Goal: Task Accomplishment & Management: Use online tool/utility

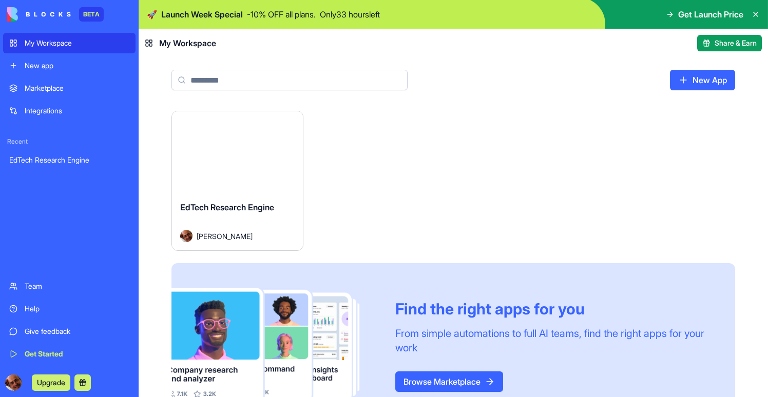
click at [217, 161] on button "Launch" at bounding box center [237, 152] width 77 height 21
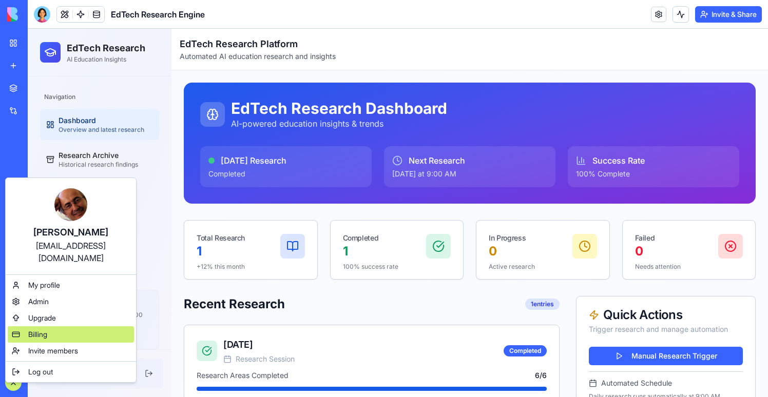
click at [39, 329] on span "Billing" at bounding box center [37, 334] width 19 height 10
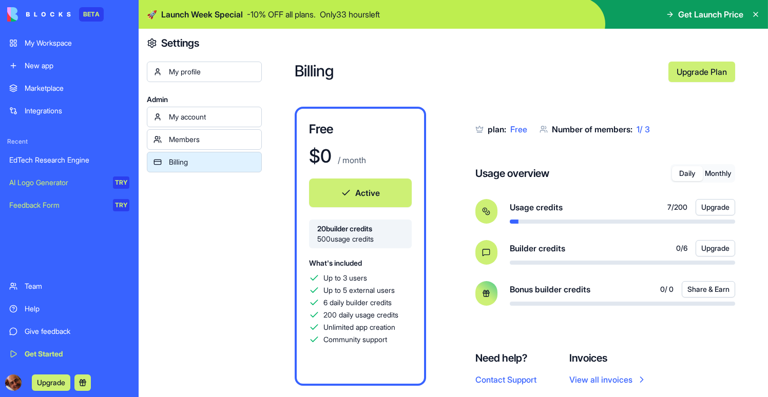
click at [719, 178] on button "Monthly" at bounding box center [718, 173] width 31 height 15
click at [691, 172] on button "Daily" at bounding box center [687, 173] width 31 height 15
click at [58, 159] on div "EdTech Research Engine" at bounding box center [69, 160] width 120 height 10
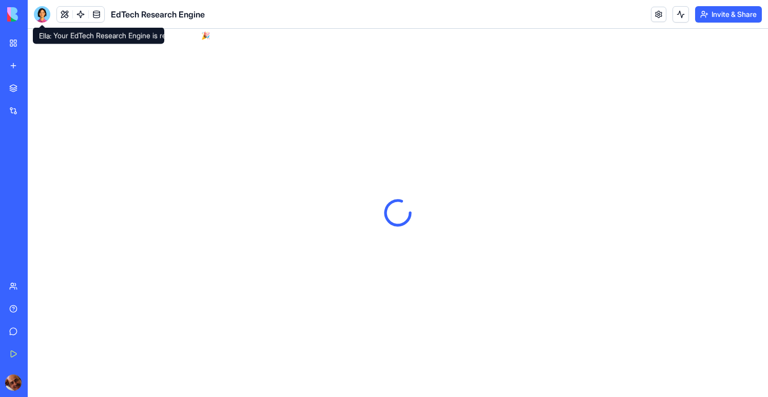
click at [42, 17] on div at bounding box center [42, 14] width 16 height 16
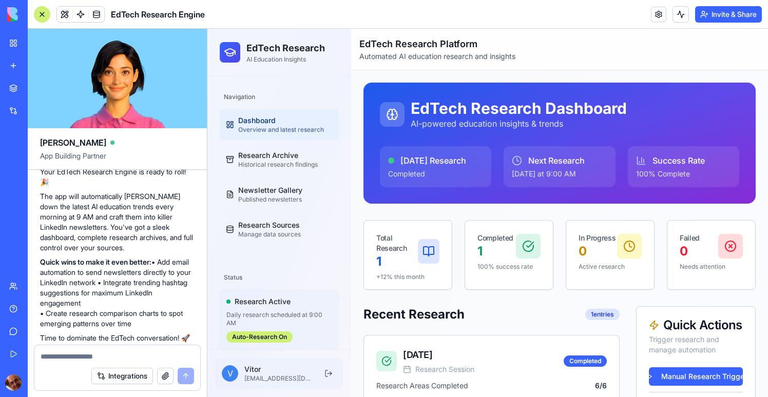
scroll to position [1218, 0]
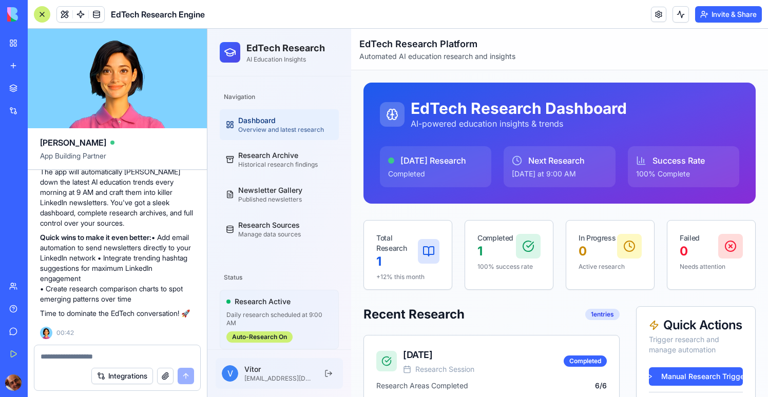
click at [40, 16] on div at bounding box center [42, 14] width 16 height 16
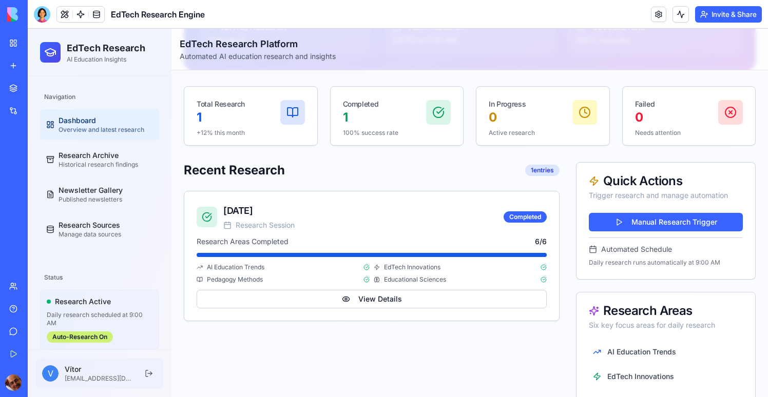
scroll to position [100, 0]
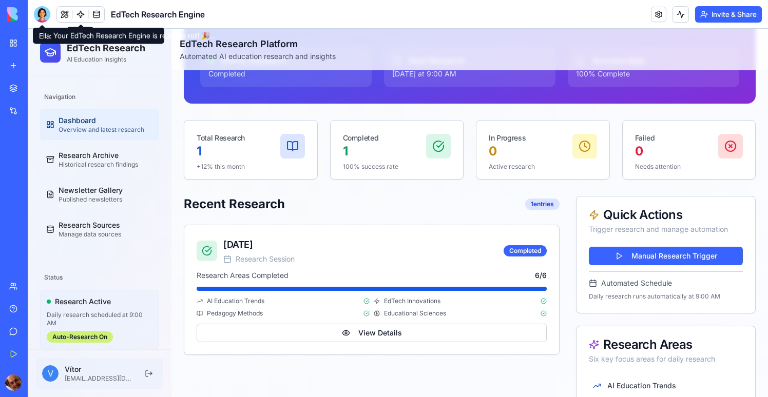
click at [85, 9] on link at bounding box center [80, 14] width 15 height 15
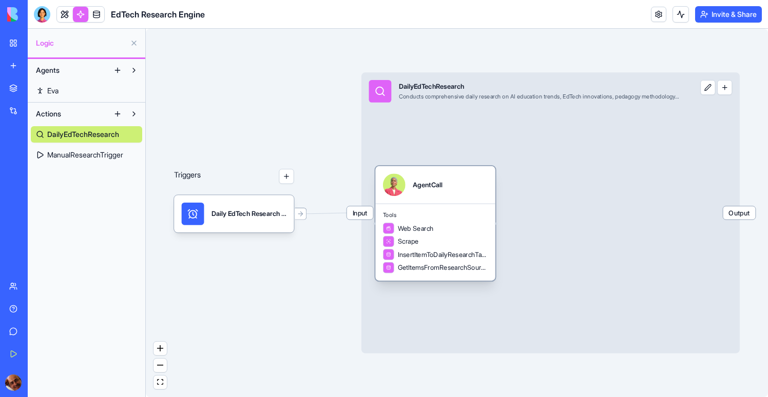
click at [443, 211] on span "Tools" at bounding box center [435, 215] width 105 height 8
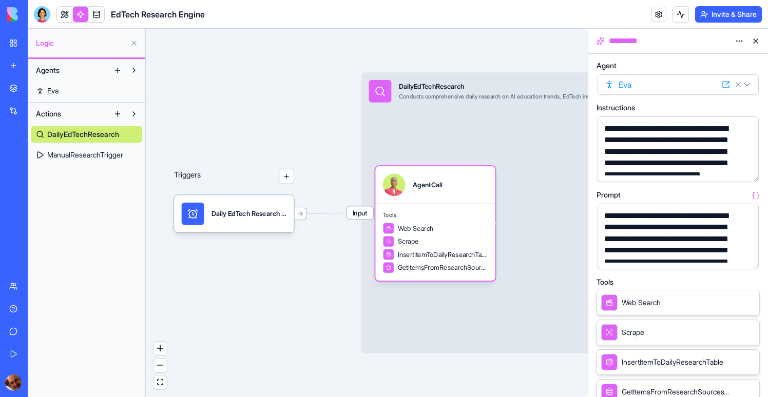
click at [746, 257] on button "button" at bounding box center [748, 259] width 16 height 16
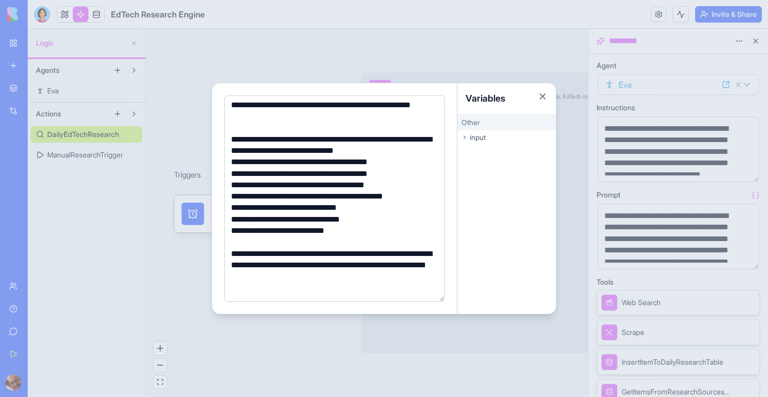
scroll to position [313, 0]
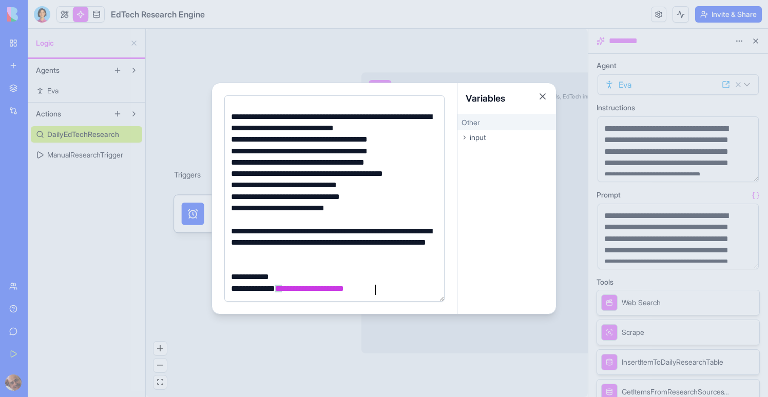
click at [351, 49] on div at bounding box center [384, 198] width 768 height 397
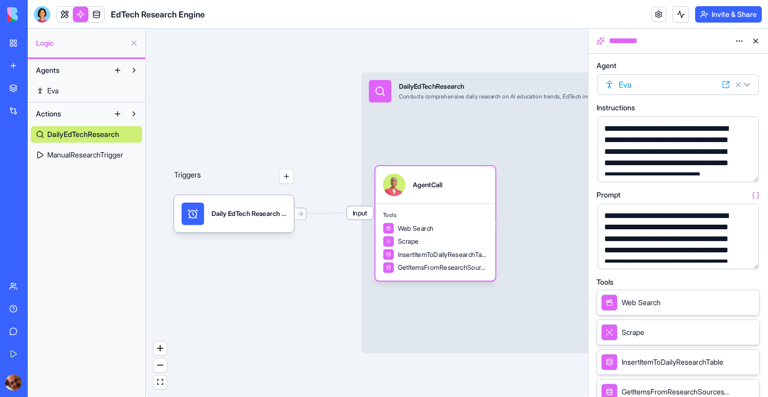
click at [102, 151] on span "ManualResearchTrigger" at bounding box center [85, 155] width 76 height 10
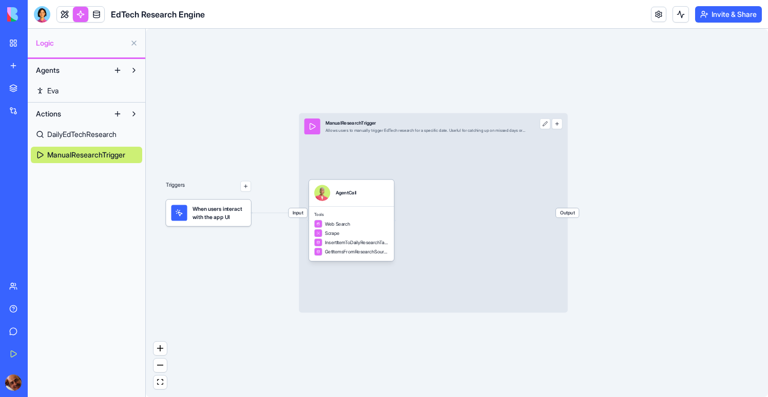
click at [105, 141] on link "DailyEdTechResearch" at bounding box center [86, 134] width 111 height 16
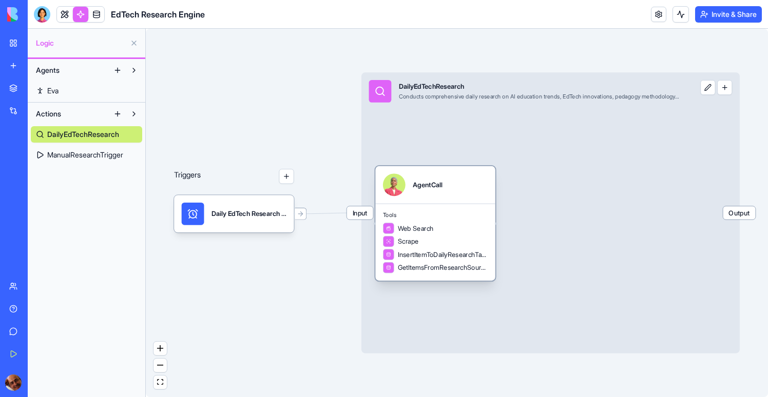
click at [448, 209] on div "Tools Web Search Scrape InsertItemToDailyResearchTable GetItemsFromResearchSour…" at bounding box center [435, 242] width 120 height 77
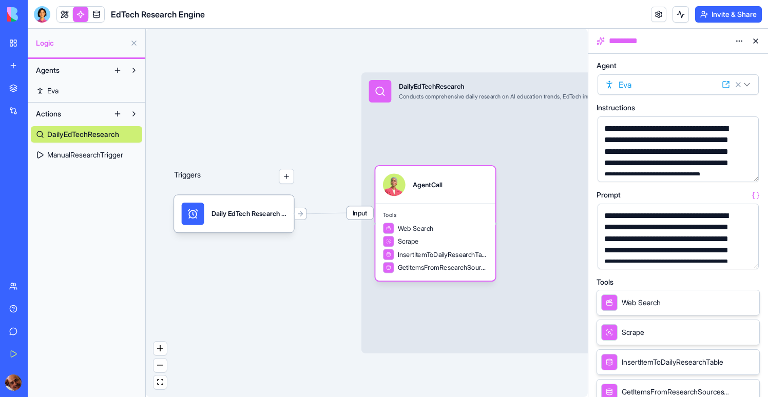
click at [430, 113] on div "Input DailyEdTechResearch Conducts comprehensive daily research on AI education…" at bounding box center [550, 212] width 378 height 281
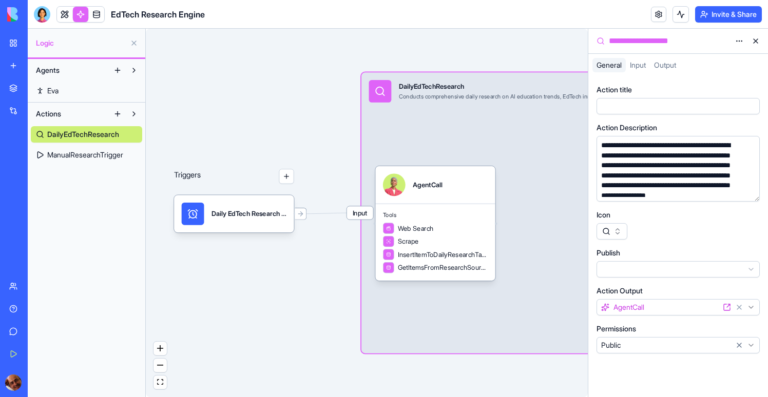
click at [430, 113] on div "Input DailyEdTechResearch Conducts comprehensive daily research on AI education…" at bounding box center [550, 212] width 378 height 281
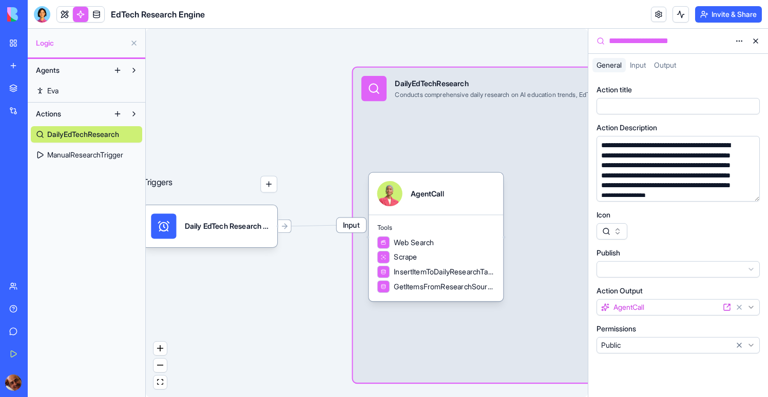
click at [430, 113] on div "Input DailyEdTechResearch Conducts comprehensive daily research on AI education…" at bounding box center [565, 225] width 424 height 315
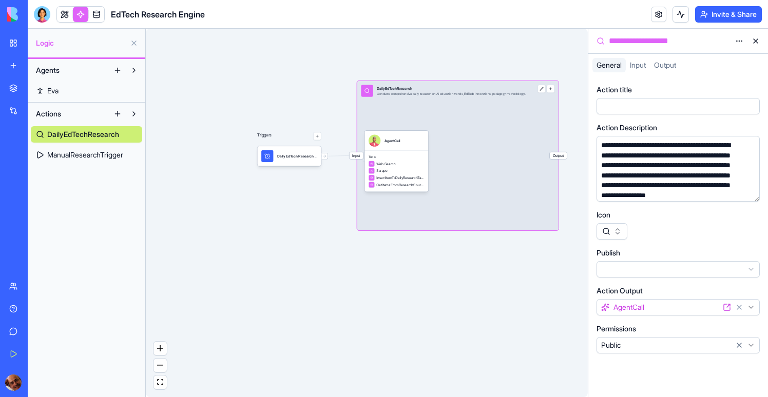
click at [103, 157] on span "ManualResearchTrigger" at bounding box center [85, 155] width 76 height 10
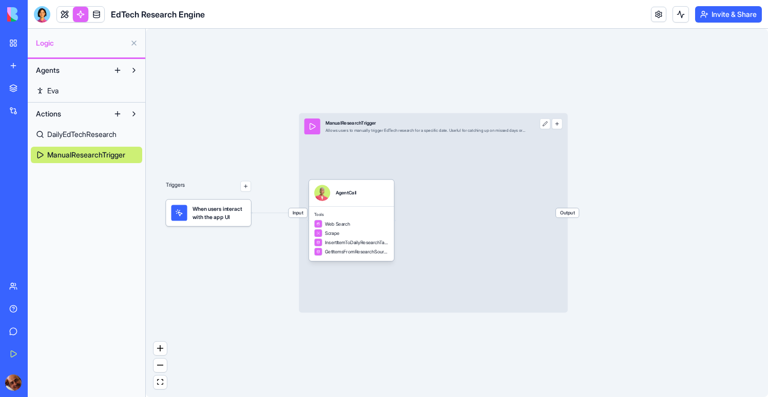
click at [445, 152] on div "Input ManualResearchTrigger Allows users to manually trigger EdTech research fo…" at bounding box center [433, 213] width 269 height 200
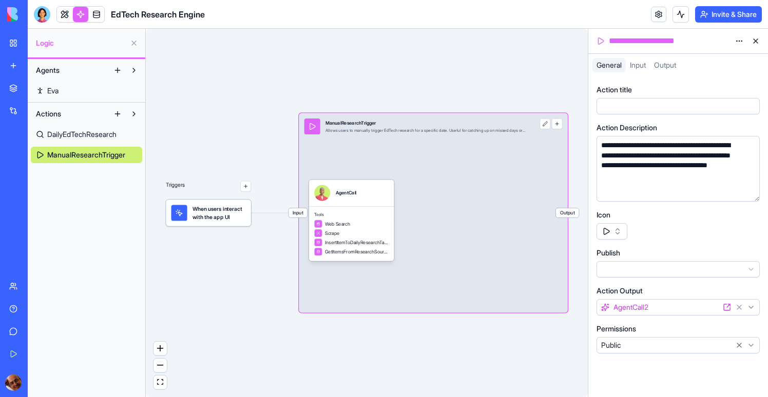
click at [546, 123] on button at bounding box center [544, 124] width 11 height 11
click at [61, 17] on link at bounding box center [64, 14] width 15 height 15
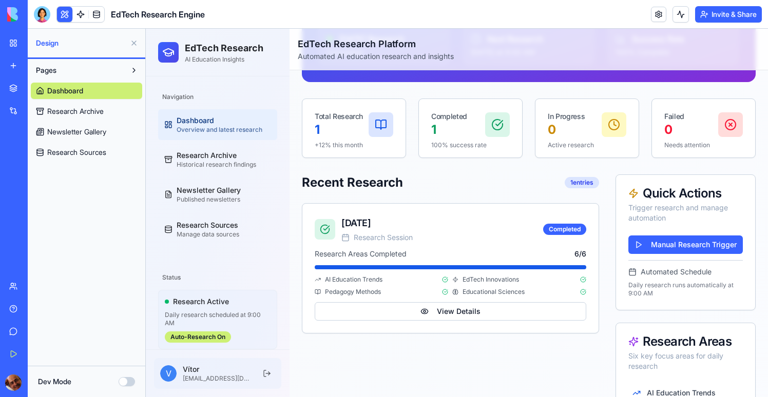
scroll to position [124, 0]
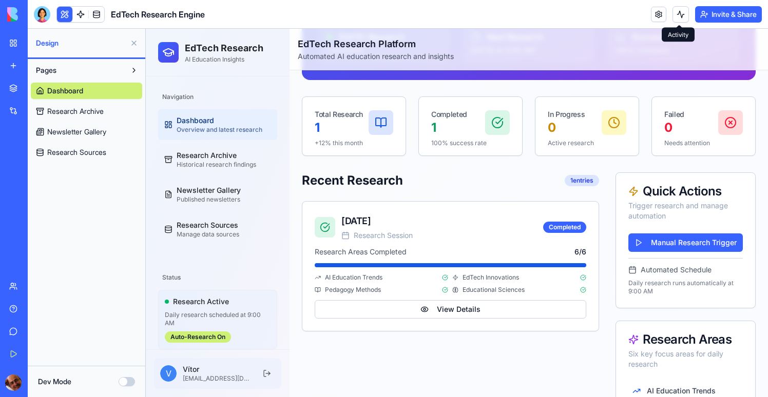
click at [681, 13] on button at bounding box center [680, 14] width 16 height 16
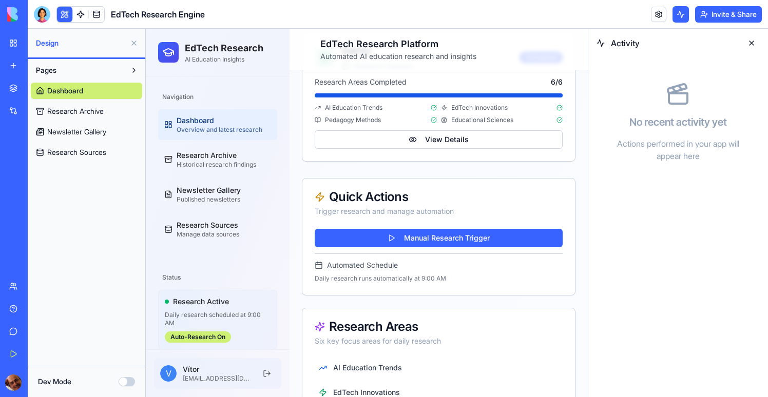
scroll to position [450, 0]
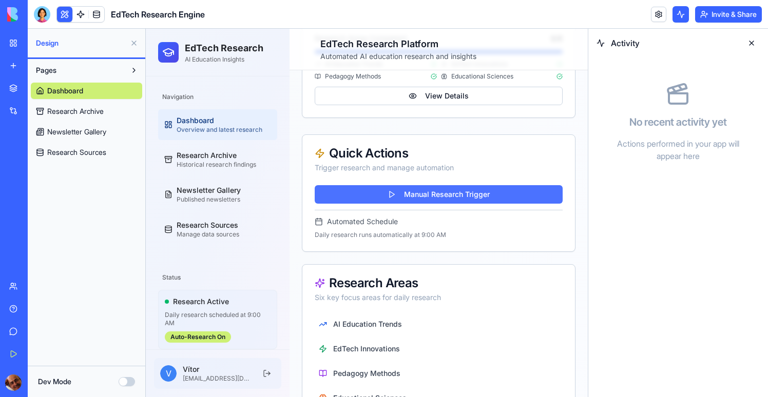
click at [464, 191] on button "Manual Research Trigger" at bounding box center [439, 194] width 248 height 18
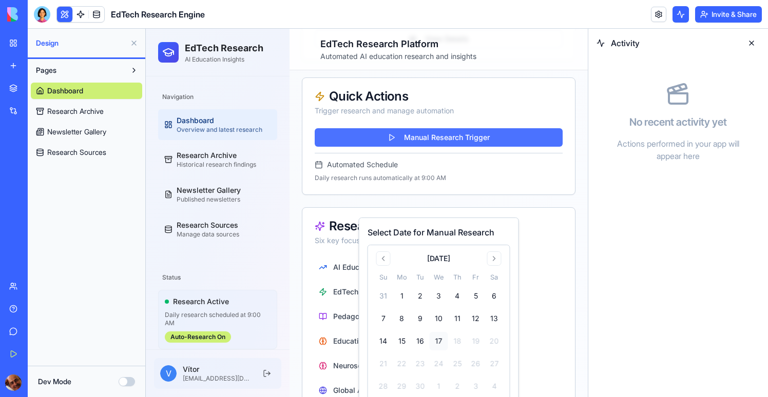
scroll to position [551, 0]
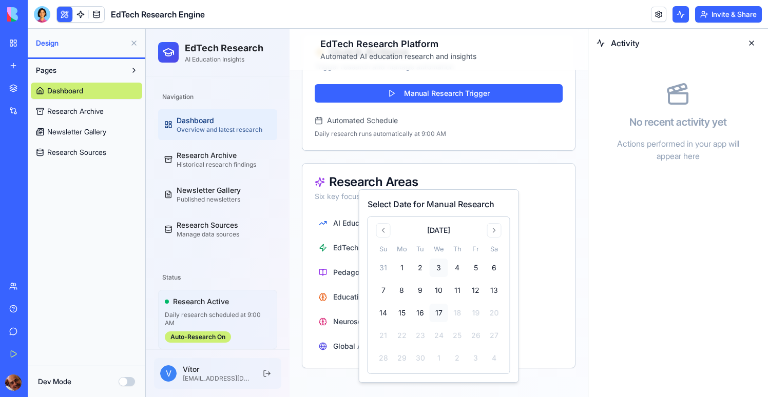
click at [432, 264] on button "3" at bounding box center [439, 268] width 18 height 18
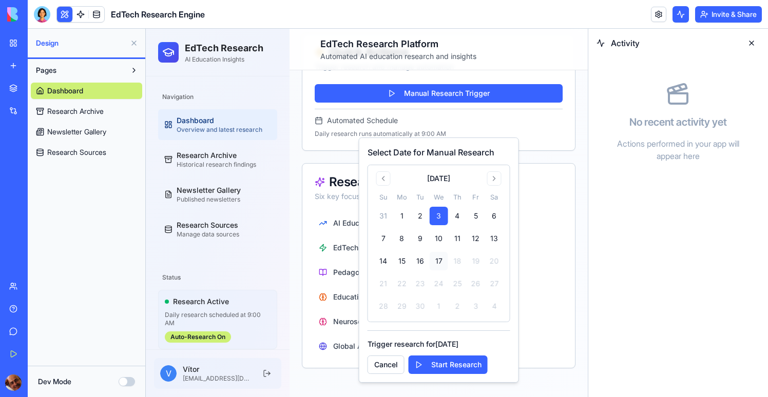
click at [435, 252] on button "17" at bounding box center [439, 261] width 18 height 18
click at [412, 264] on button "16" at bounding box center [420, 261] width 18 height 18
click at [442, 370] on button "Start Research" at bounding box center [448, 365] width 79 height 18
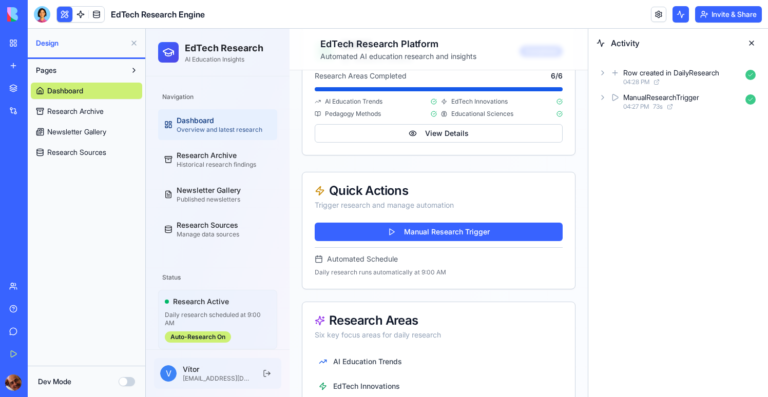
click at [602, 99] on icon at bounding box center [603, 97] width 2 height 4
click at [611, 166] on icon at bounding box center [613, 169] width 8 height 8
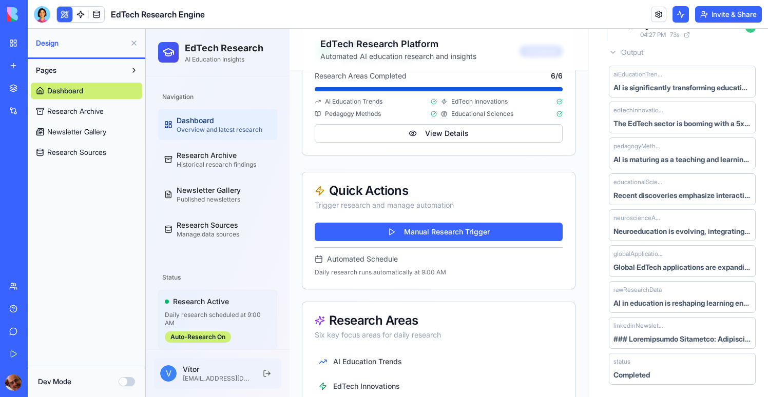
scroll to position [0, 0]
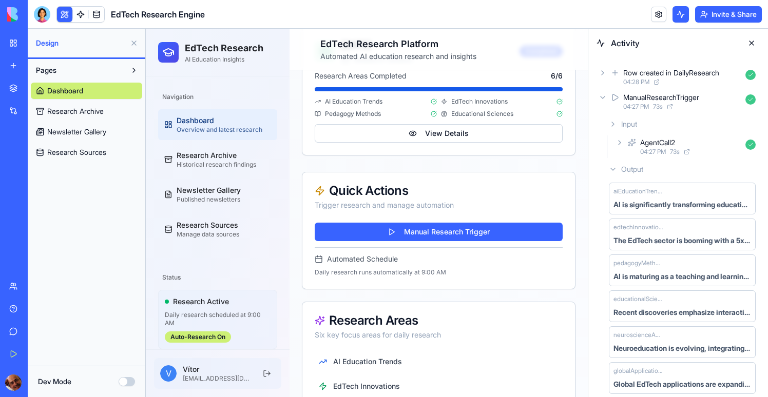
click at [602, 72] on icon at bounding box center [602, 73] width 8 height 8
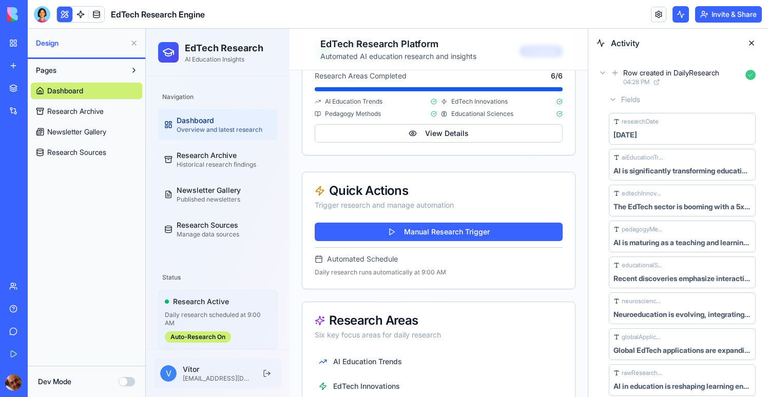
click at [748, 45] on button at bounding box center [751, 43] width 16 height 16
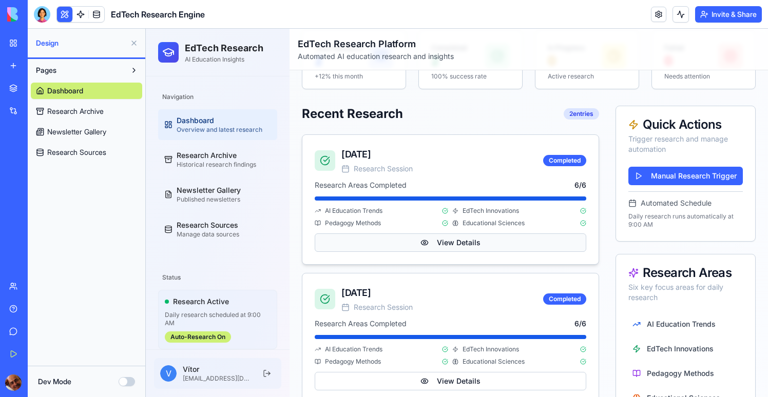
scroll to position [173, 0]
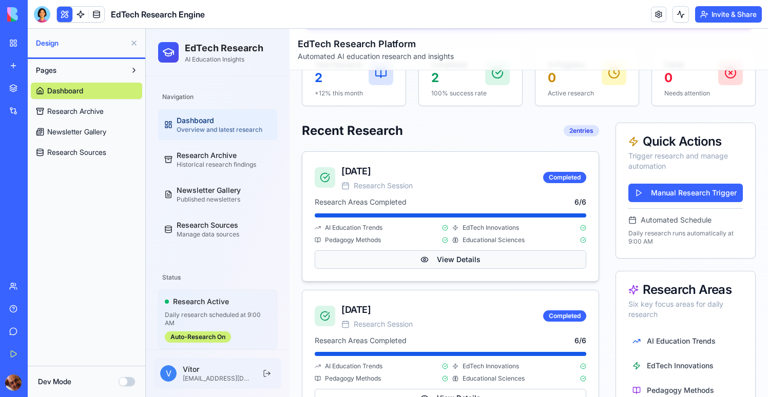
click at [432, 252] on button "View Details" at bounding box center [450, 259] width 271 height 18
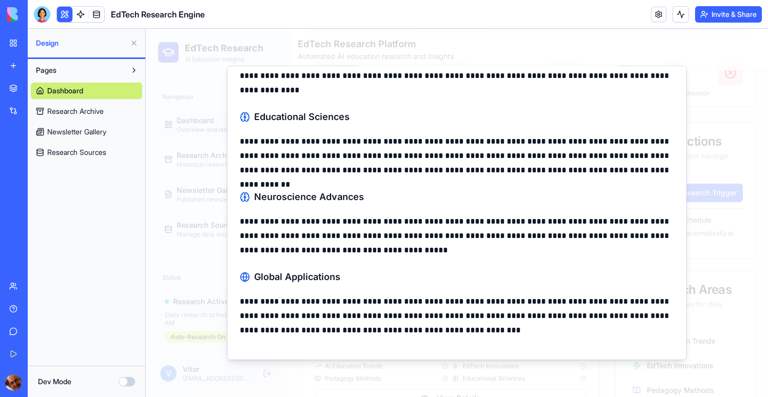
scroll to position [0, 0]
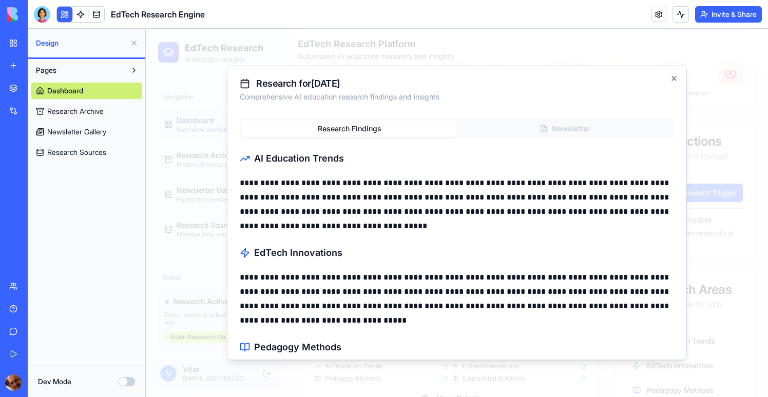
click at [565, 122] on div "Research Findings Newsletter" at bounding box center [457, 129] width 434 height 21
click at [565, 127] on div "Research Findings Newsletter" at bounding box center [457, 129] width 434 height 21
click at [565, 129] on div "Research Findings Newsletter" at bounding box center [457, 129] width 434 height 21
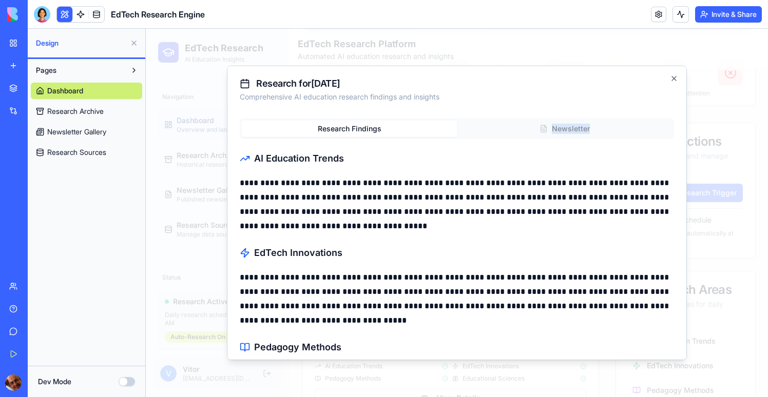
click at [395, 129] on button "Research Findings" at bounding box center [349, 129] width 215 height 16
click at [218, 113] on div at bounding box center [457, 213] width 622 height 368
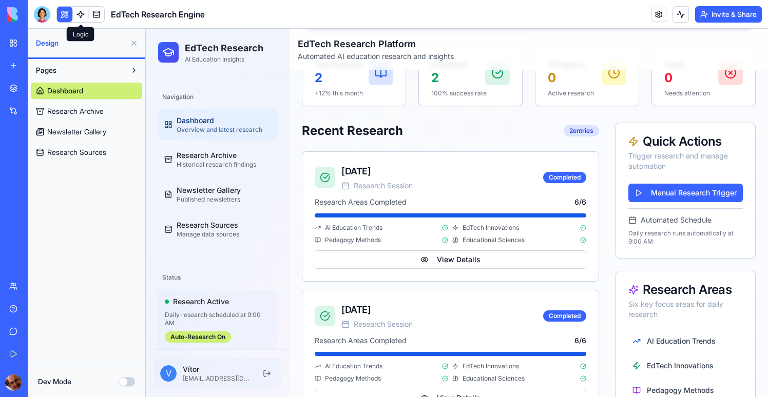
click at [75, 16] on link at bounding box center [80, 14] width 15 height 15
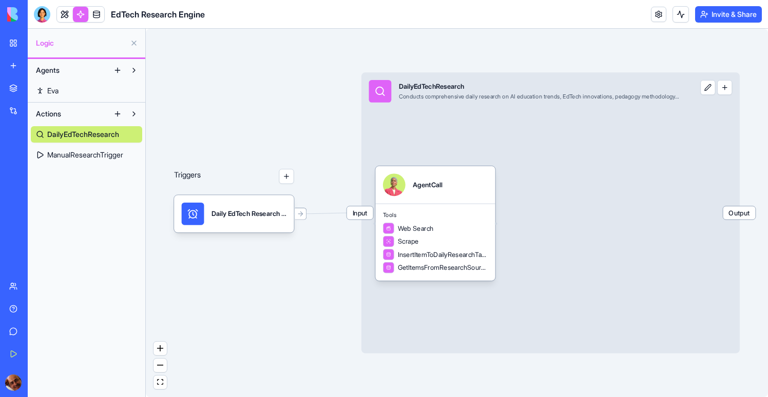
click at [112, 162] on link "ManualResearchTrigger" at bounding box center [86, 155] width 111 height 16
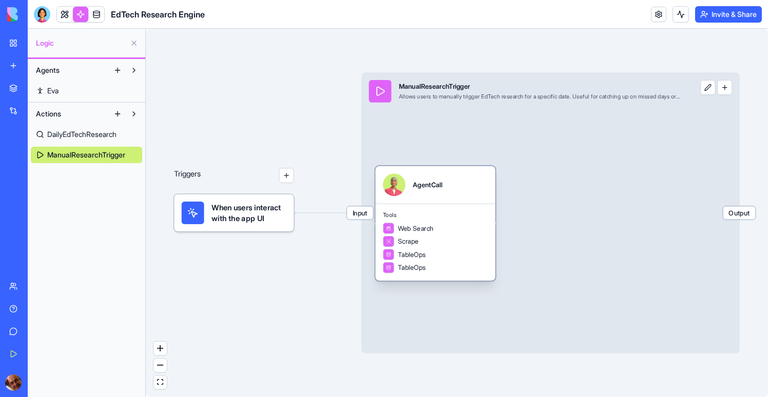
click at [443, 200] on div "AgentCall" at bounding box center [435, 184] width 120 height 37
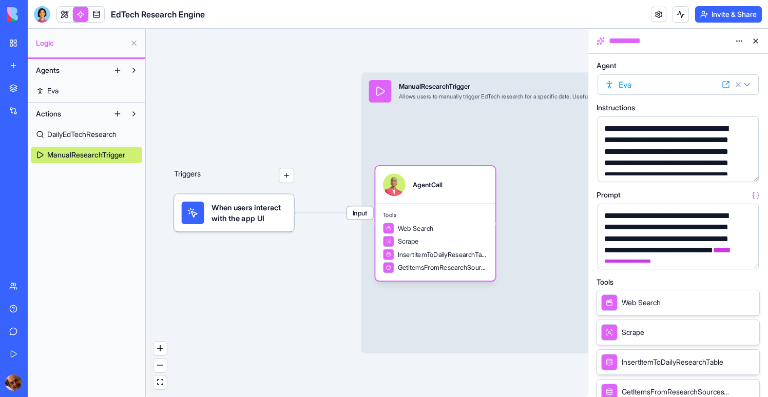
click at [749, 263] on button "button" at bounding box center [748, 259] width 16 height 16
click at [747, 259] on button "button" at bounding box center [748, 259] width 16 height 16
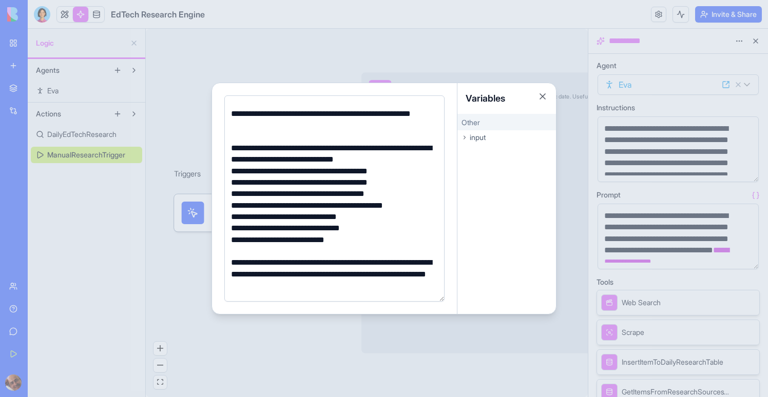
scroll to position [237, 0]
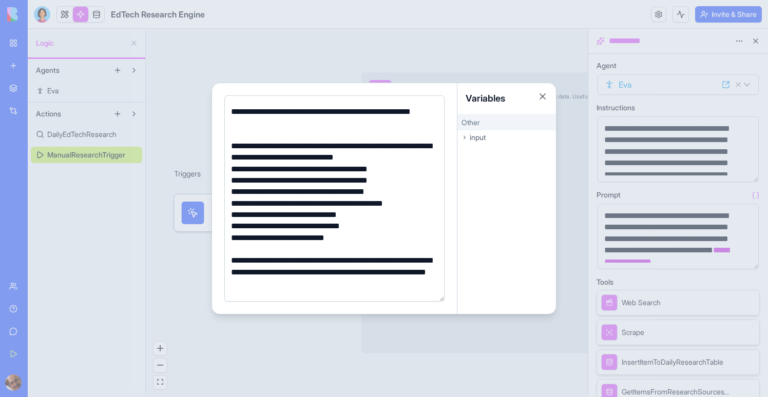
click at [317, 74] on div at bounding box center [384, 198] width 768 height 397
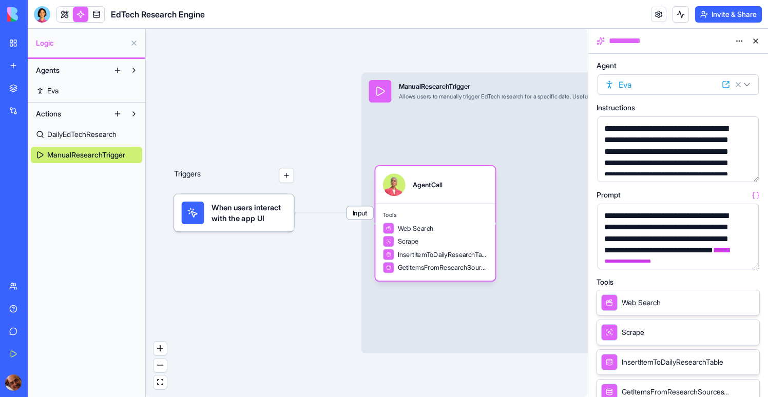
click at [103, 20] on link at bounding box center [96, 14] width 15 height 15
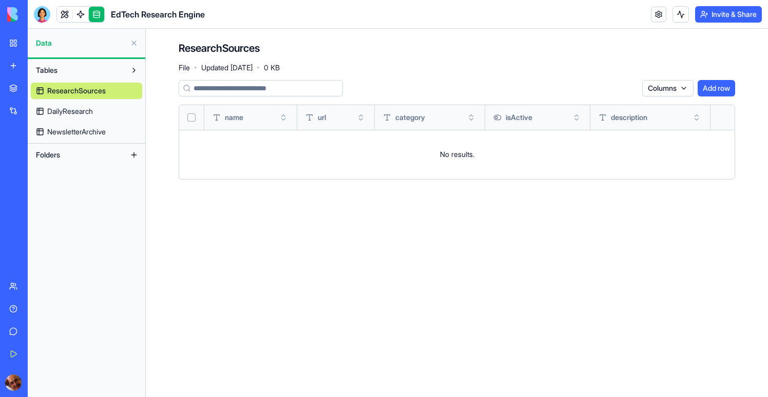
click at [96, 110] on link "DailyResearch" at bounding box center [86, 111] width 111 height 16
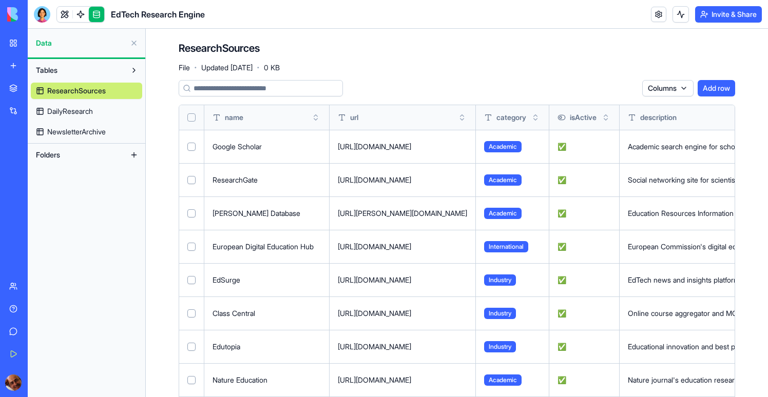
click at [60, 104] on link "DailyResearch" at bounding box center [86, 111] width 111 height 16
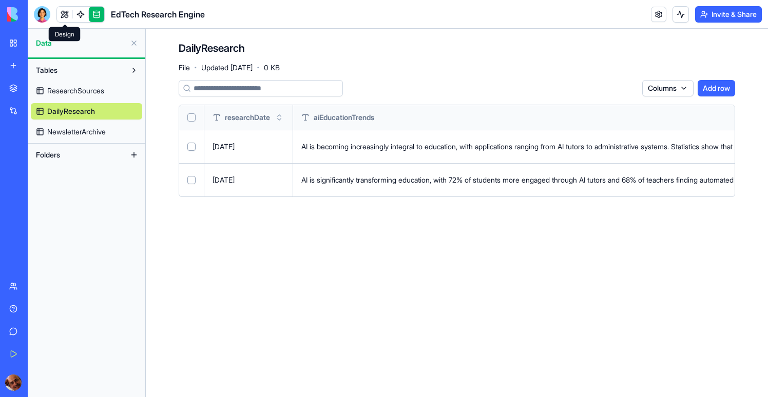
click at [82, 17] on link at bounding box center [80, 14] width 15 height 15
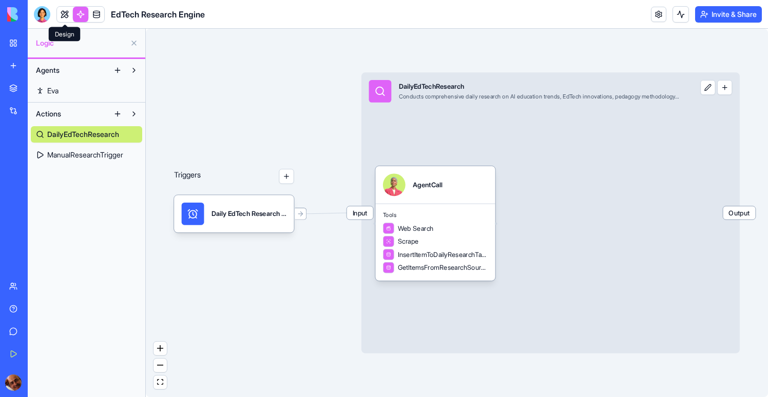
click at [63, 18] on link at bounding box center [64, 14] width 15 height 15
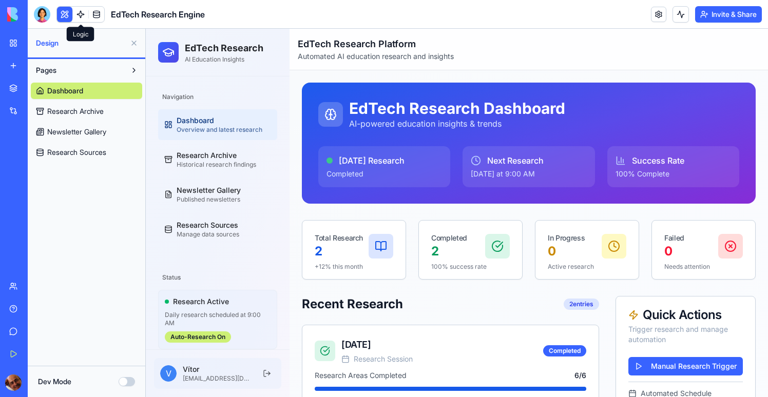
click at [82, 22] on span at bounding box center [80, 24] width 5 height 5
click at [82, 18] on link at bounding box center [80, 14] width 15 height 15
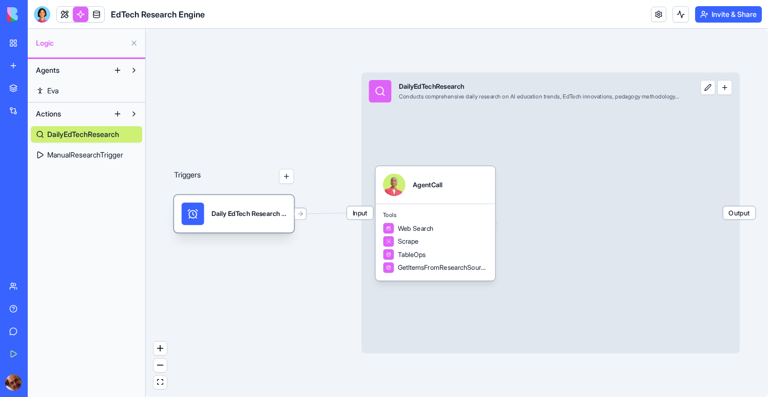
click at [248, 206] on div "Daily EdTech Research AutomationTrigger" at bounding box center [248, 214] width 75 height 23
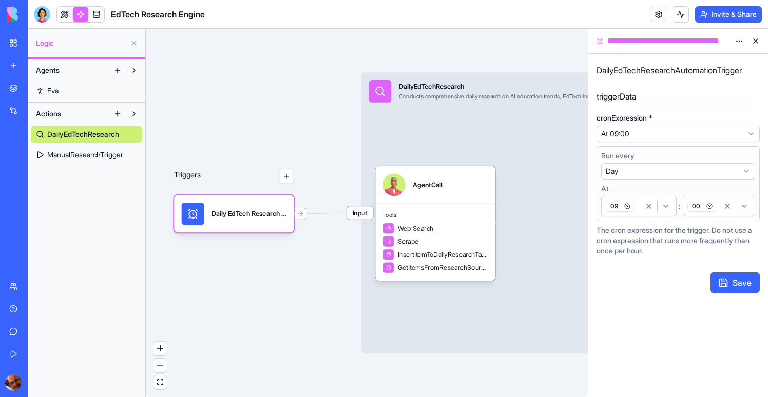
click at [637, 207] on div "09" at bounding box center [622, 206] width 37 height 15
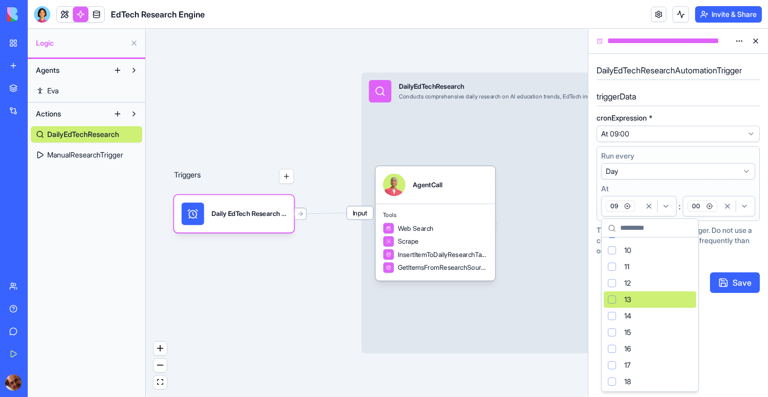
click at [611, 301] on div "Suggestions" at bounding box center [612, 300] width 8 height 8
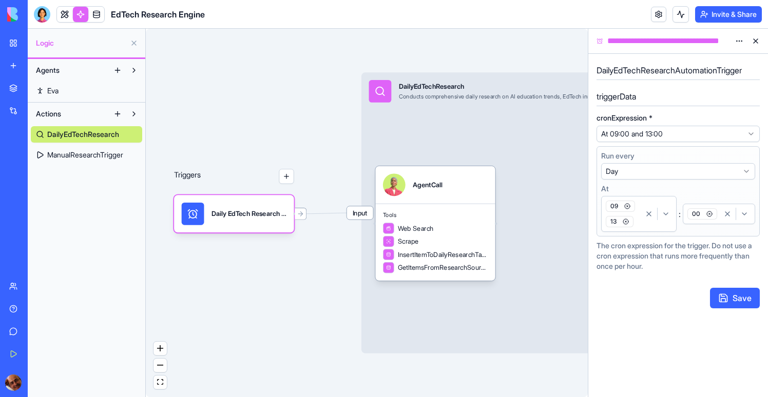
click at [628, 206] on icon "button" at bounding box center [627, 206] width 6 height 6
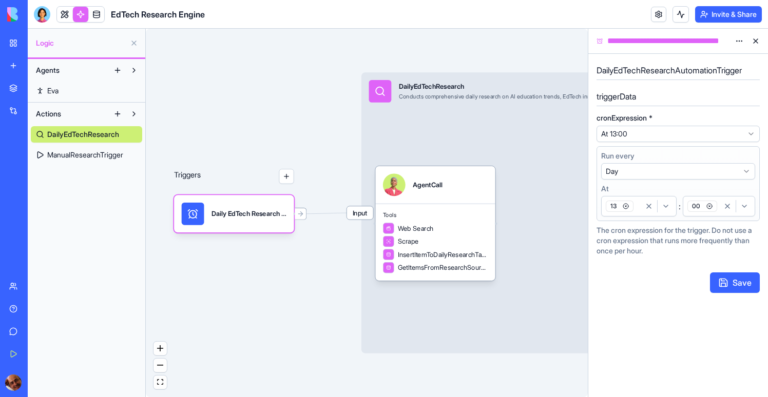
click at [717, 211] on div "00" at bounding box center [702, 206] width 34 height 15
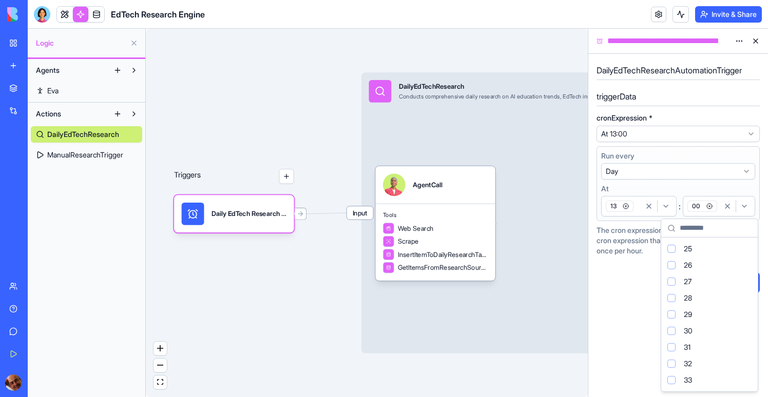
scroll to position [419, 0]
click at [673, 357] on div "Suggestions" at bounding box center [671, 354] width 8 height 8
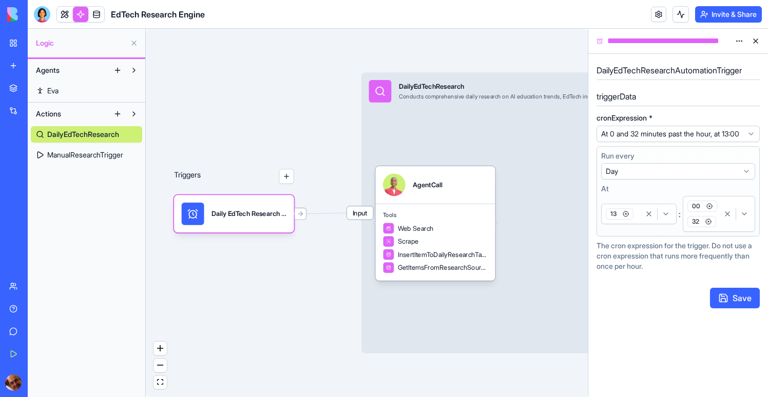
click at [709, 209] on icon "button" at bounding box center [709, 206] width 6 height 6
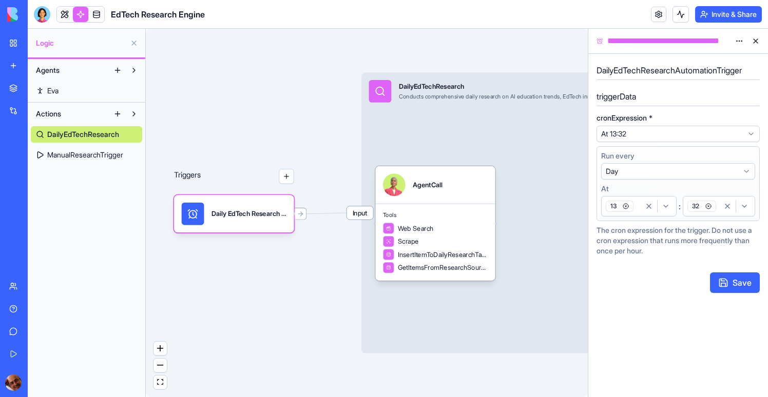
click at [733, 285] on button "Save" at bounding box center [735, 283] width 50 height 21
click at [679, 11] on button at bounding box center [680, 14] width 16 height 16
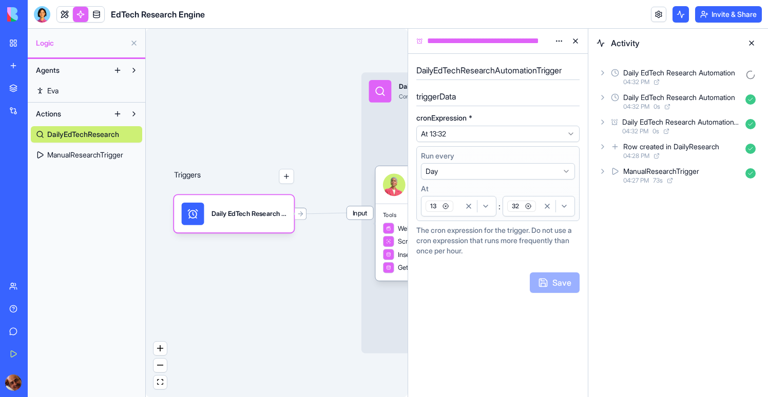
click at [600, 73] on icon at bounding box center [602, 73] width 8 height 8
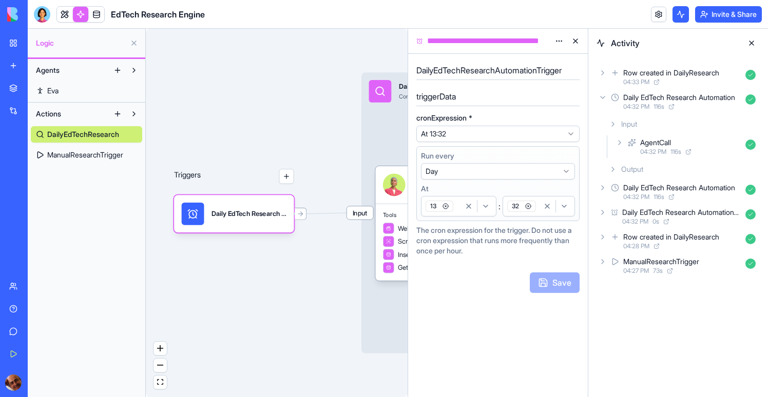
click at [612, 166] on icon at bounding box center [613, 169] width 8 height 8
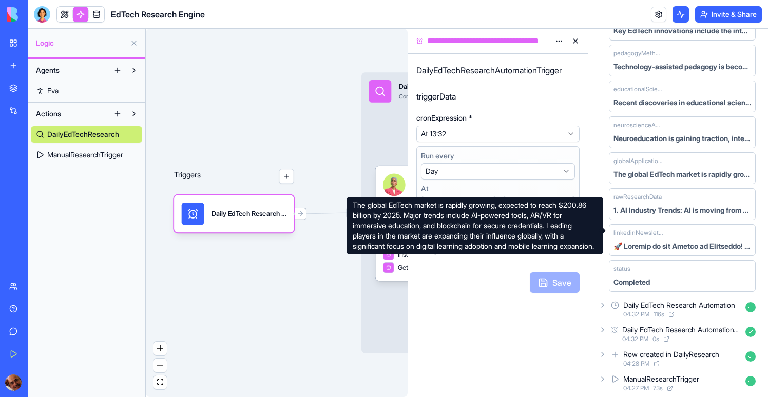
scroll to position [0, 0]
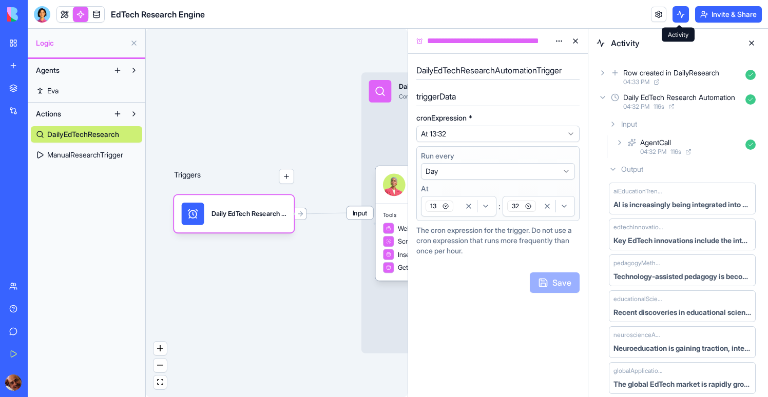
click at [680, 18] on button at bounding box center [680, 14] width 16 height 16
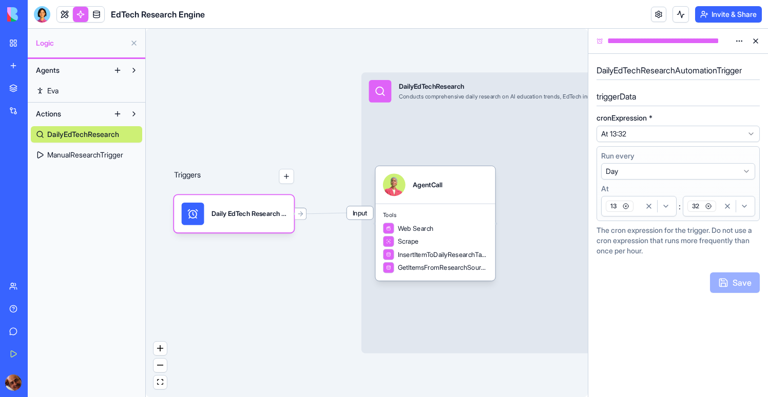
click at [71, 18] on link at bounding box center [64, 14] width 15 height 15
click at [69, 17] on button at bounding box center [64, 14] width 15 height 15
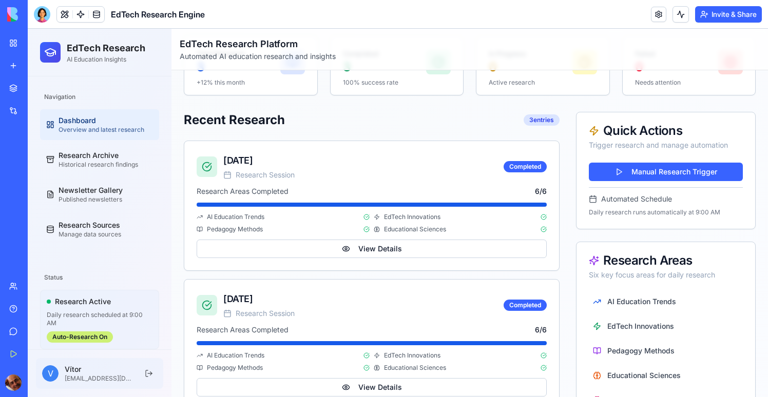
scroll to position [122, 0]
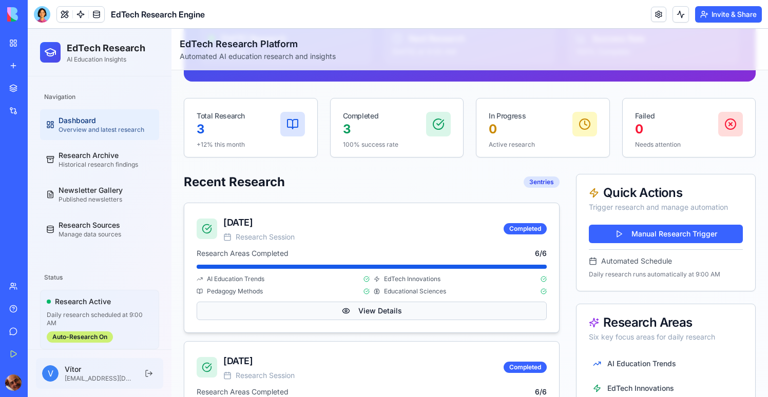
click at [404, 305] on button "View Details" at bounding box center [372, 311] width 350 height 18
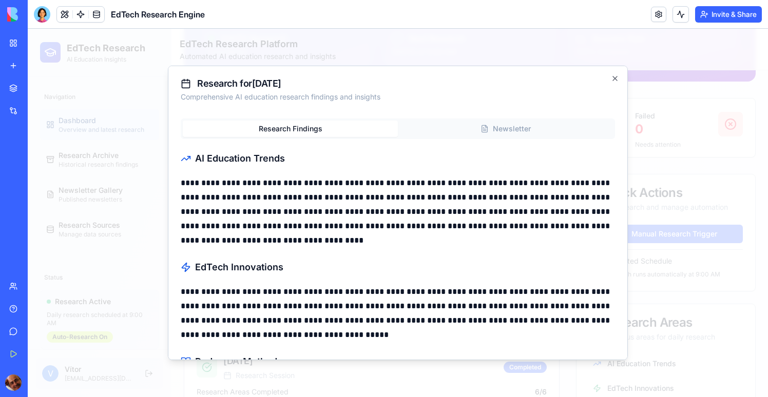
click at [465, 120] on div "Research Findings Newsletter" at bounding box center [398, 129] width 434 height 21
click at [473, 125] on button "Newsletter" at bounding box center [505, 129] width 215 height 16
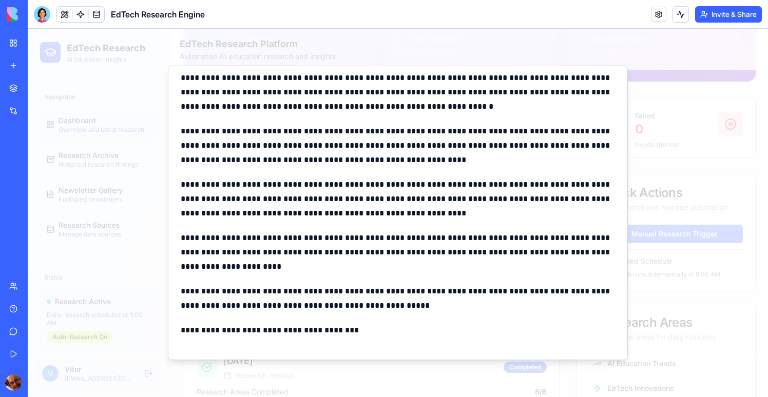
scroll to position [0, 0]
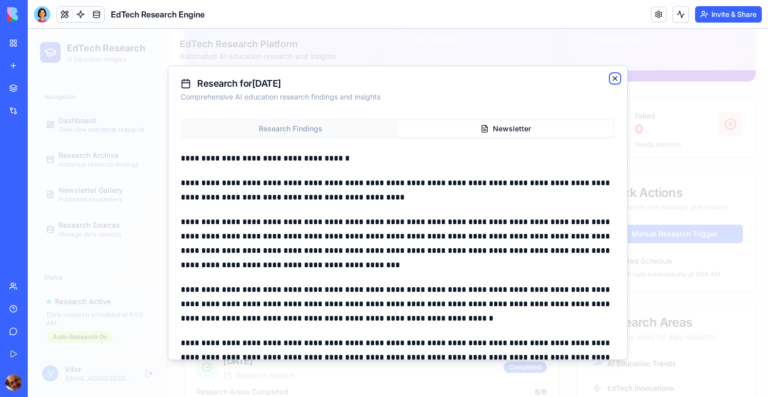
click at [613, 79] on icon "button" at bounding box center [615, 78] width 4 height 4
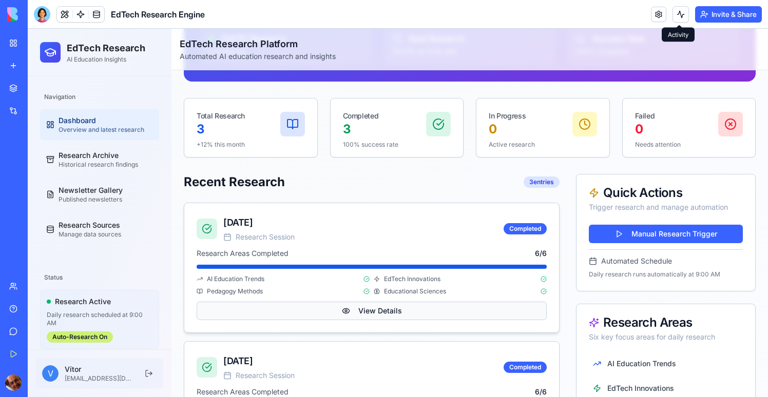
click at [348, 311] on button "View Details" at bounding box center [372, 311] width 350 height 18
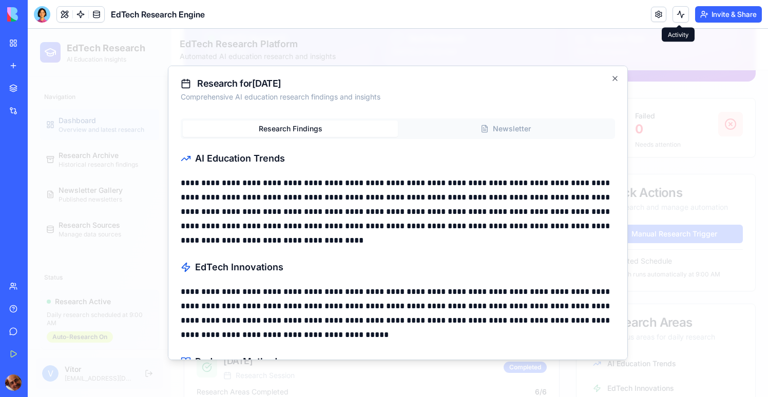
click at [540, 58] on div at bounding box center [398, 213] width 740 height 368
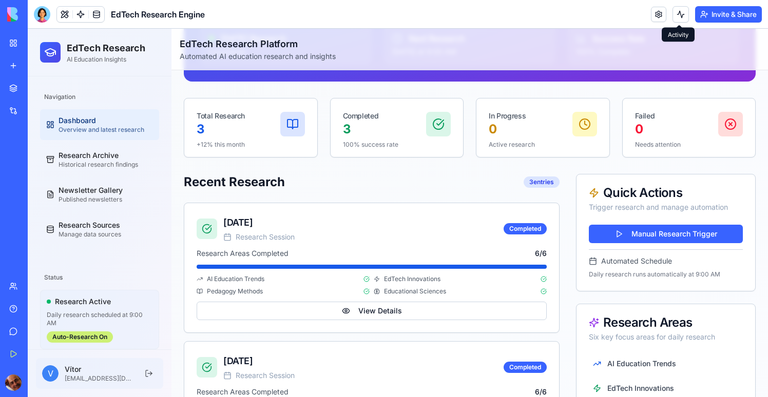
click at [676, 15] on button at bounding box center [680, 14] width 16 height 16
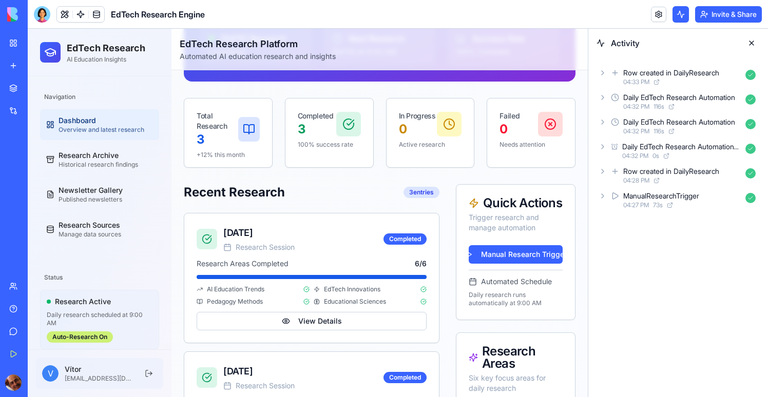
click at [676, 15] on button at bounding box center [680, 14] width 16 height 16
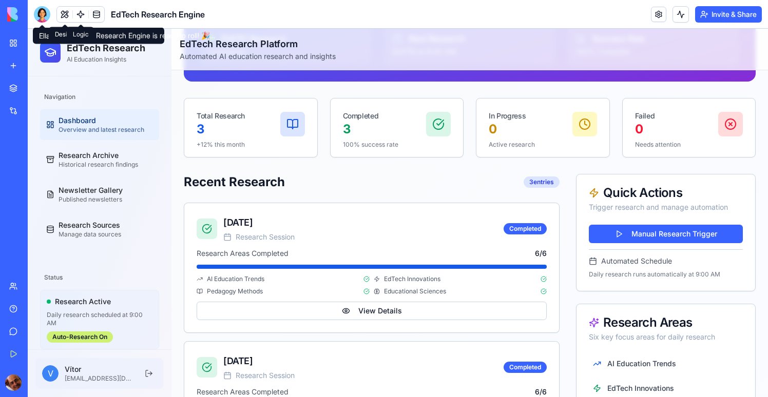
click at [81, 10] on link at bounding box center [80, 14] width 15 height 15
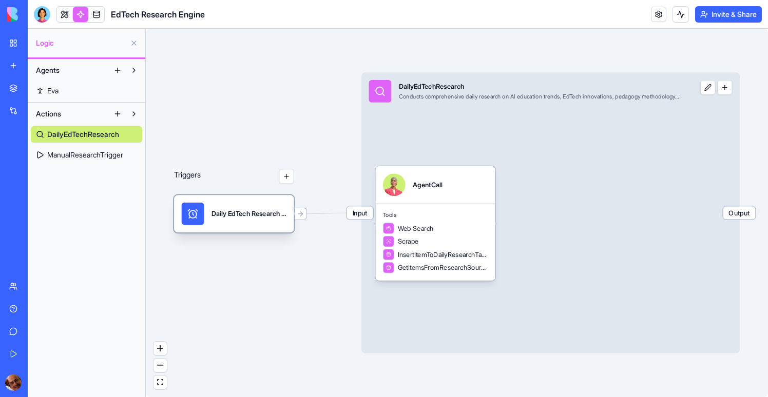
click at [229, 196] on div "Daily EdTech Research AutomationTrigger" at bounding box center [234, 213] width 120 height 37
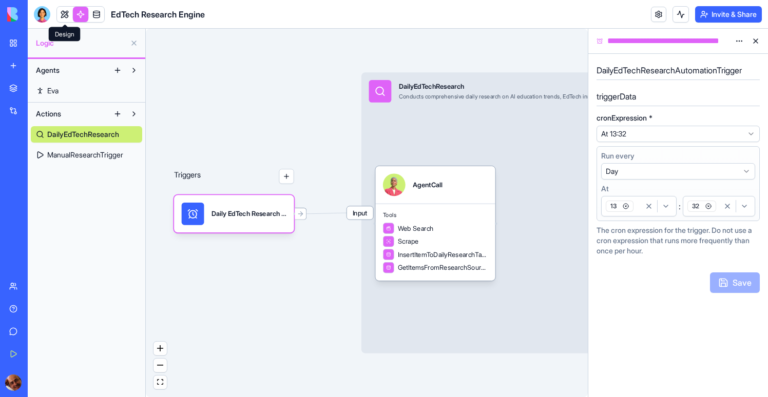
click at [61, 21] on link at bounding box center [64, 14] width 15 height 15
click at [64, 17] on button at bounding box center [64, 14] width 15 height 15
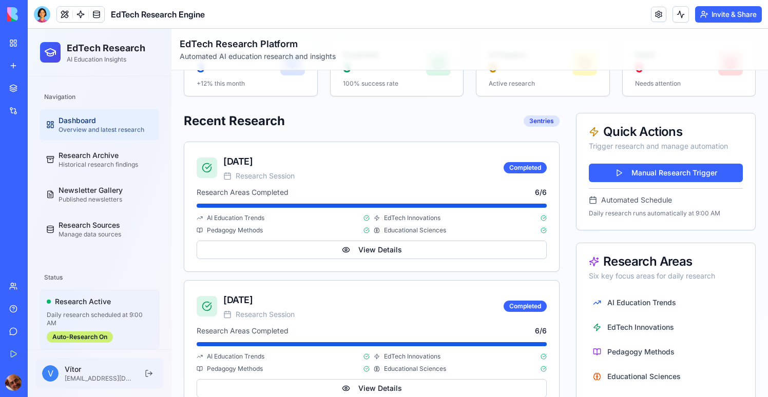
scroll to position [207, 0]
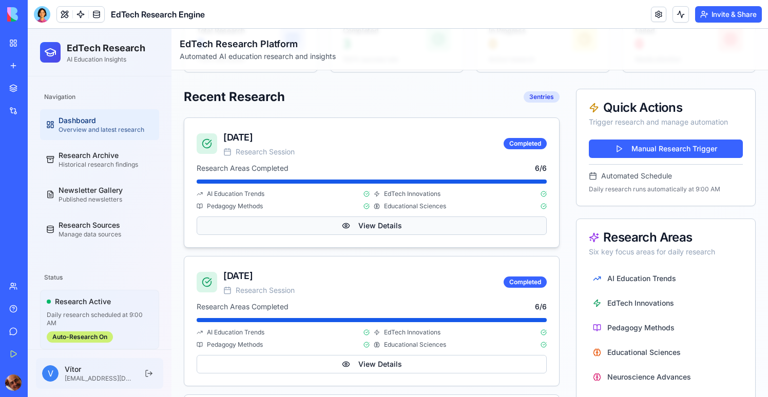
click at [287, 226] on button "View Details" at bounding box center [372, 226] width 350 height 18
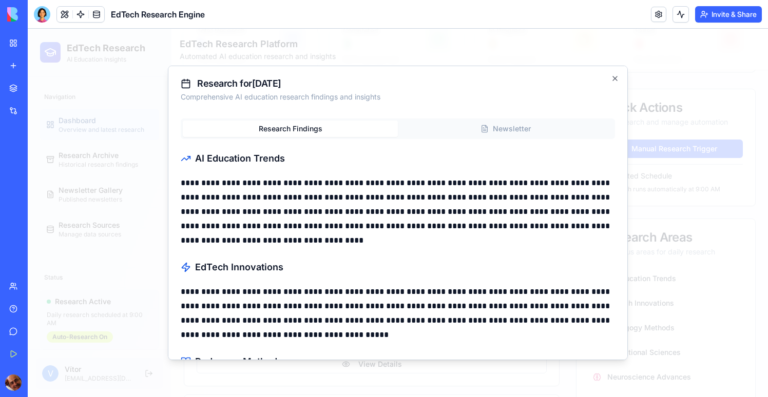
click at [674, 42] on div at bounding box center [398, 213] width 740 height 368
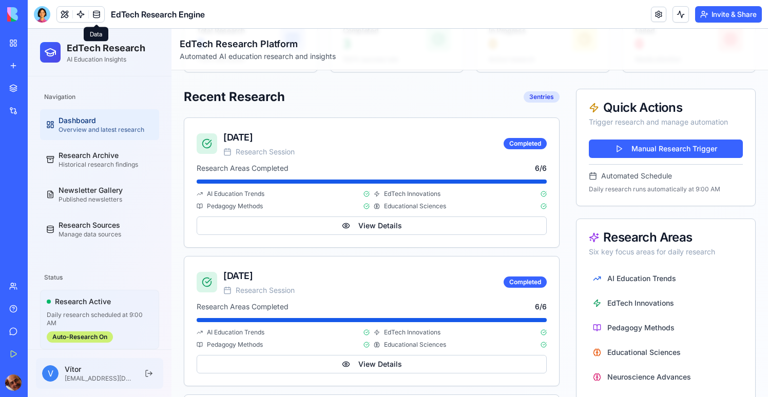
click at [79, 15] on link at bounding box center [80, 14] width 15 height 15
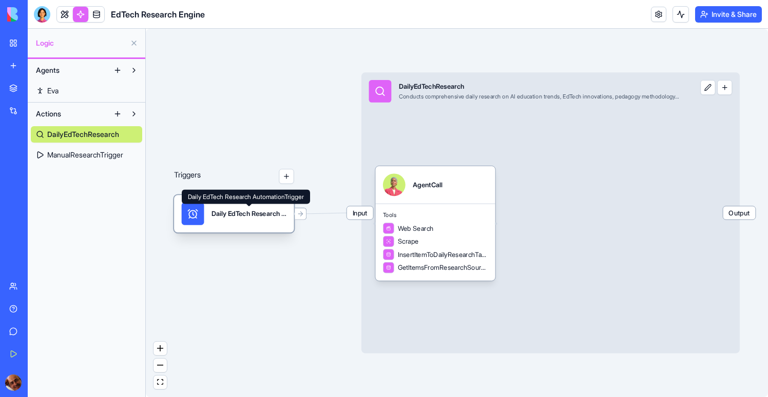
click at [251, 222] on div "Daily EdTech Research AutomationTrigger" at bounding box center [248, 214] width 75 height 23
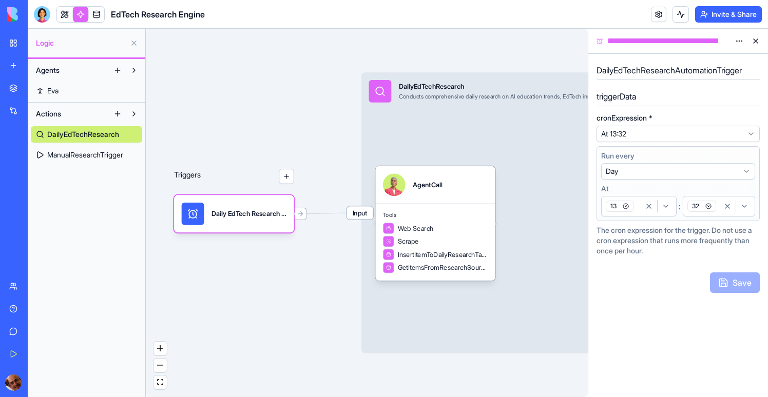
click at [626, 206] on icon "button" at bounding box center [626, 207] width 2 height 2
click at [626, 206] on html "**********" at bounding box center [384, 198] width 768 height 397
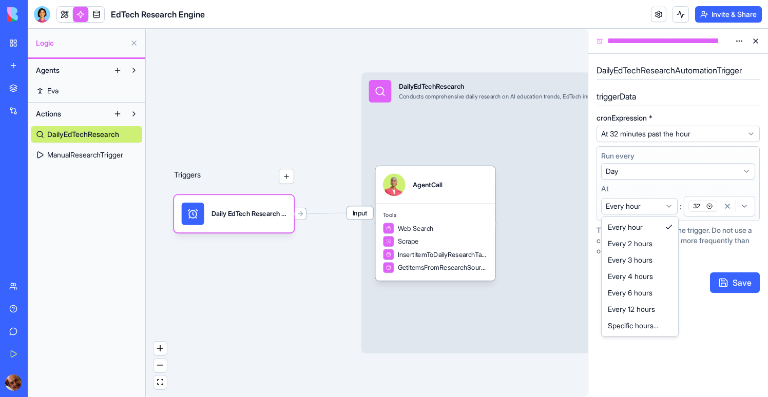
click at [646, 190] on html "**********" at bounding box center [384, 198] width 768 height 397
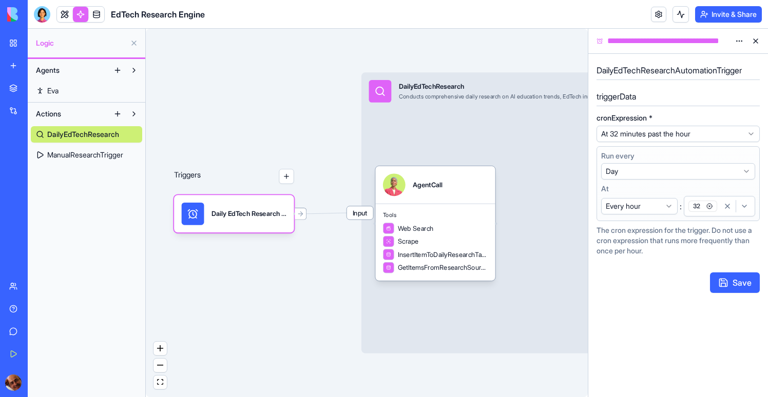
click at [667, 205] on html "**********" at bounding box center [384, 198] width 768 height 397
click at [642, 209] on div "button" at bounding box center [657, 206] width 33 height 12
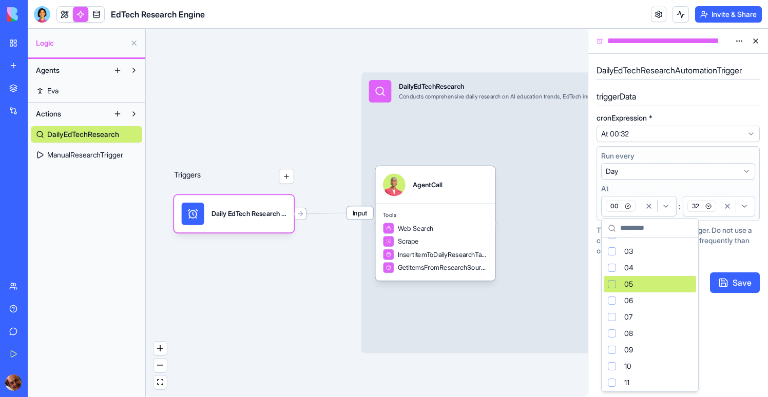
scroll to position [45, 0]
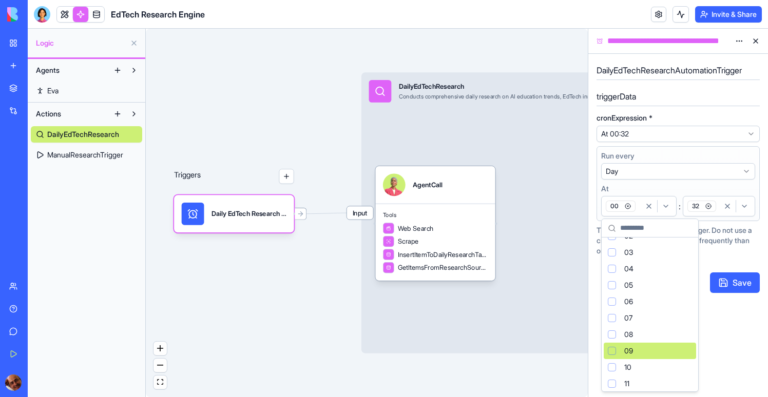
click at [628, 349] on span "09" at bounding box center [628, 351] width 9 height 10
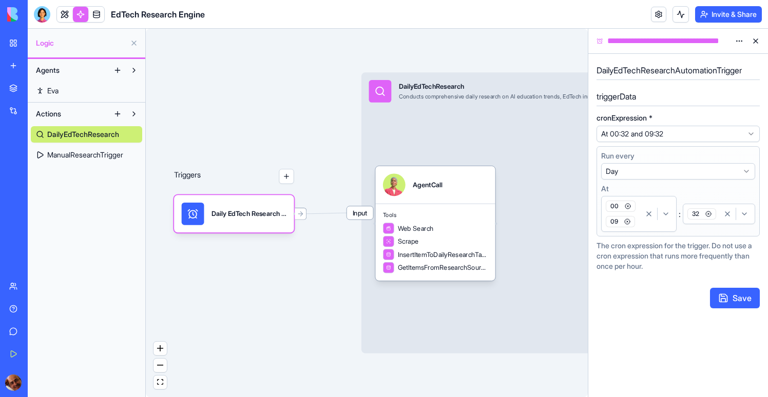
click at [627, 207] on icon "button" at bounding box center [628, 207] width 2 height 2
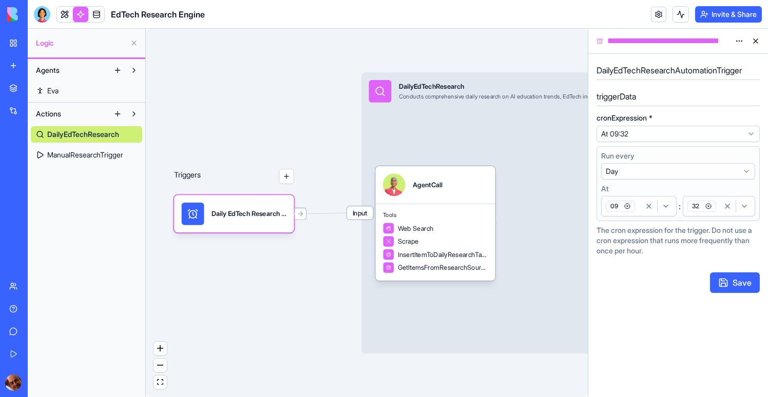
click at [720, 204] on div "button" at bounding box center [735, 206] width 33 height 12
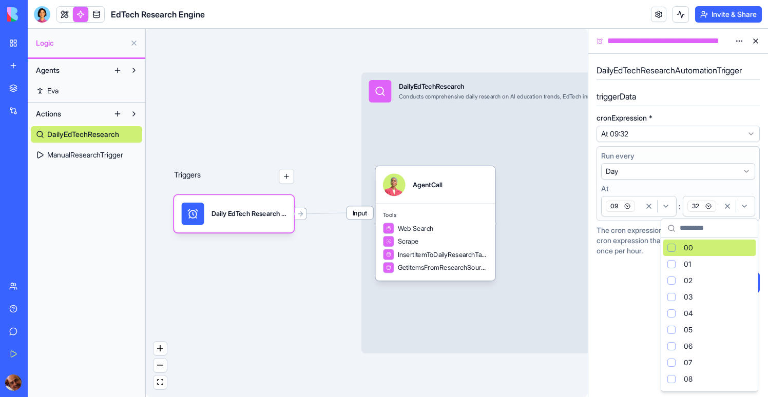
click at [684, 249] on span "00" at bounding box center [688, 248] width 9 height 10
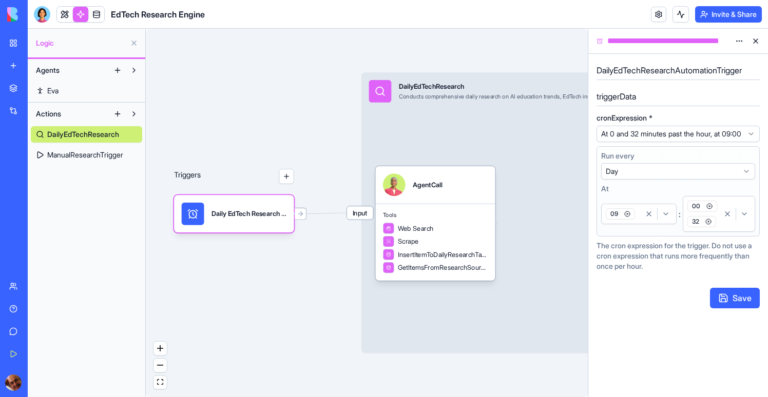
click at [710, 209] on icon "button" at bounding box center [709, 206] width 6 height 6
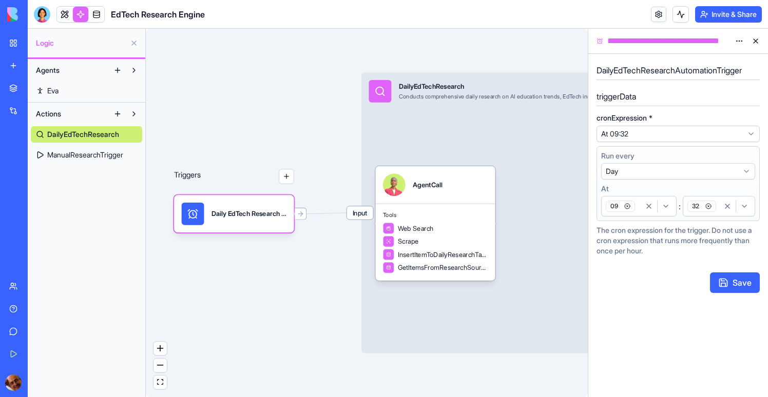
click at [715, 209] on span "32" at bounding box center [701, 206] width 29 height 11
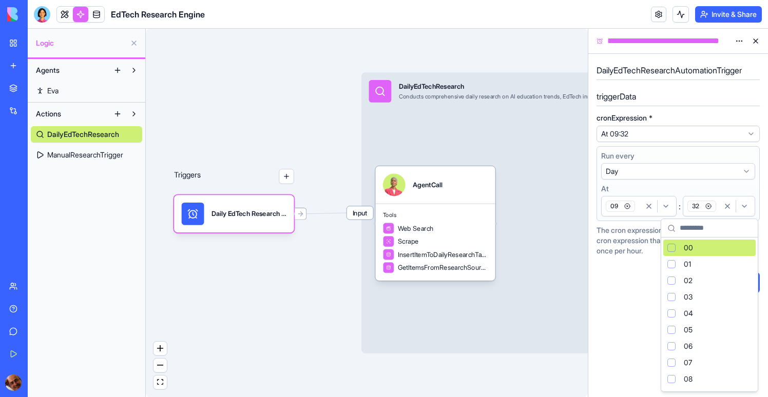
click at [696, 246] on div "00" at bounding box center [709, 248] width 92 height 16
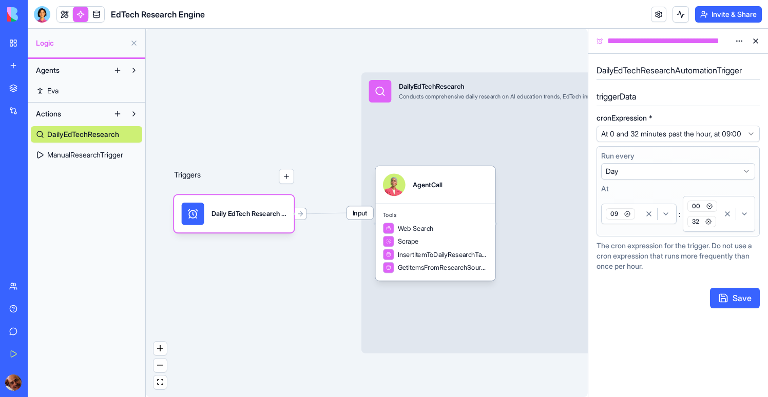
click at [711, 225] on icon "button" at bounding box center [708, 222] width 6 height 6
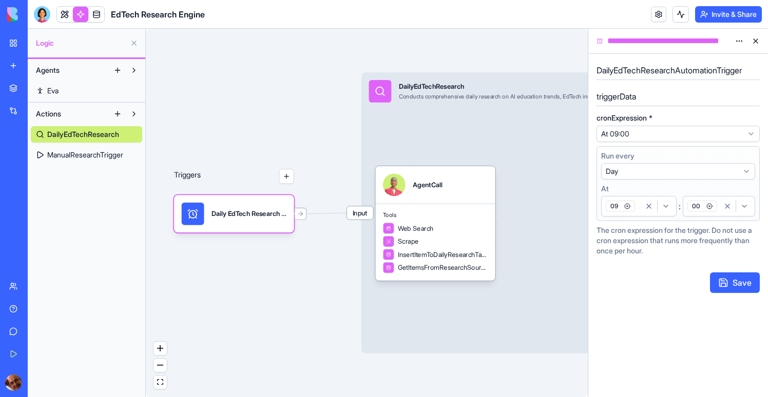
click at [726, 288] on button "Save" at bounding box center [735, 283] width 50 height 21
click at [752, 38] on button at bounding box center [755, 41] width 16 height 16
